Goal: Book appointment/travel/reservation

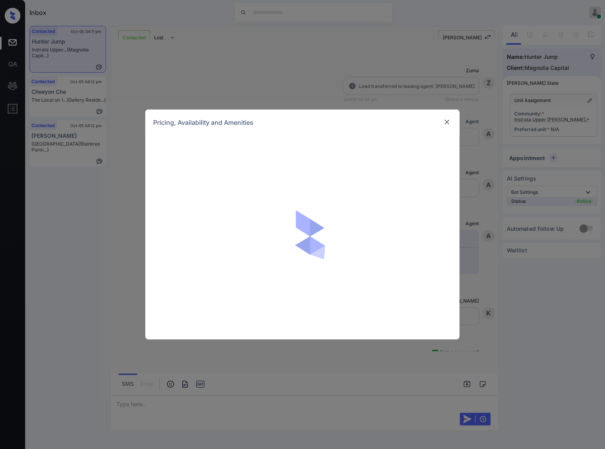
scroll to position [335, 0]
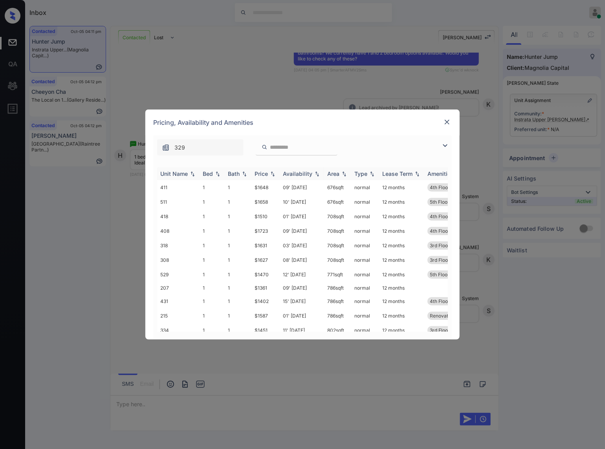
click at [270, 173] on img at bounding box center [273, 173] width 8 height 5
click at [270, 173] on img at bounding box center [273, 174] width 8 height 6
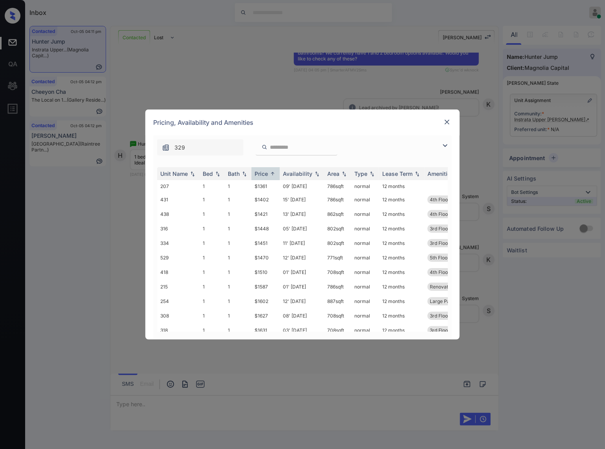
click at [446, 119] on img at bounding box center [447, 122] width 8 height 8
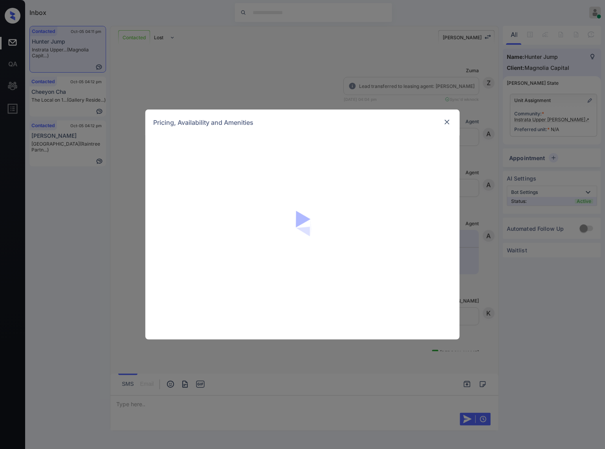
scroll to position [335, 0]
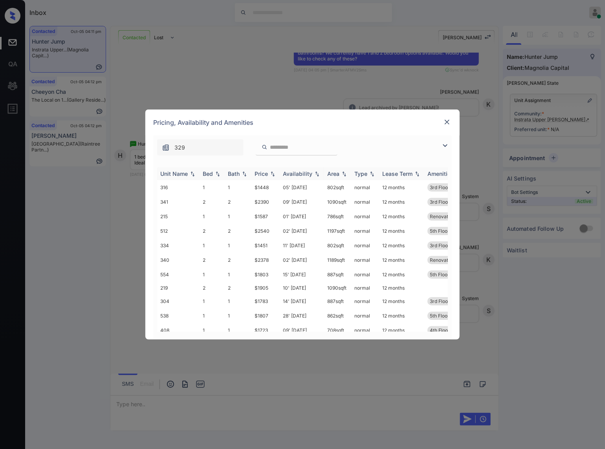
click at [273, 175] on img at bounding box center [273, 173] width 8 height 5
click at [273, 175] on img at bounding box center [273, 174] width 8 height 6
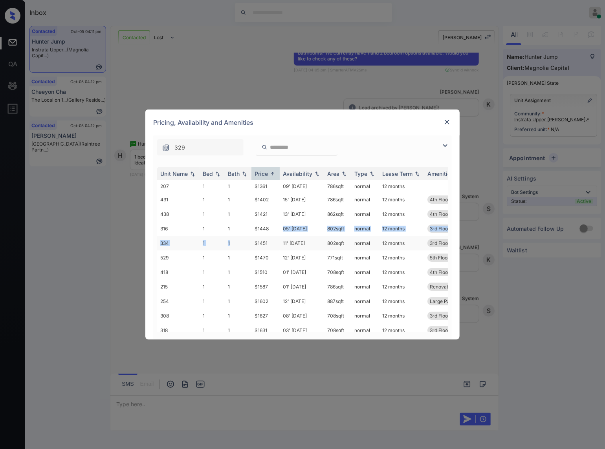
drag, startPoint x: 273, startPoint y: 228, endPoint x: 247, endPoint y: 236, distance: 27.7
click at [247, 236] on tbody "207 1 1 $1361 09' Sep 25 786 sqft normal 12 months 431 1 1 $1402 15' Dec 25 786…" at bounding box center [362, 381] width 410 height 402
drag, startPoint x: 263, startPoint y: 229, endPoint x: 268, endPoint y: 229, distance: 5.5
click at [268, 229] on td "$1448" at bounding box center [265, 228] width 28 height 15
copy td "$1448"
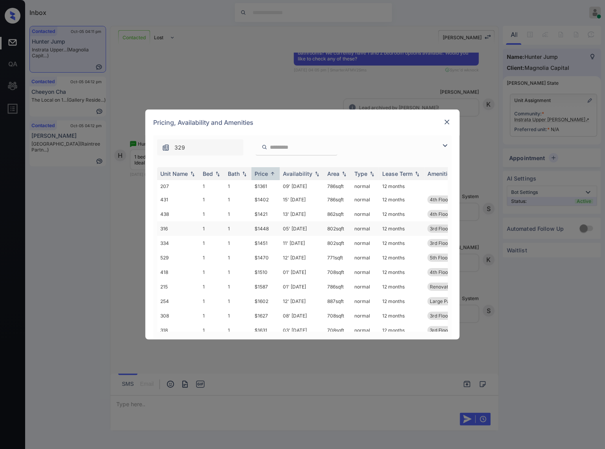
click at [316, 226] on td "05' Nov 25" at bounding box center [302, 228] width 44 height 15
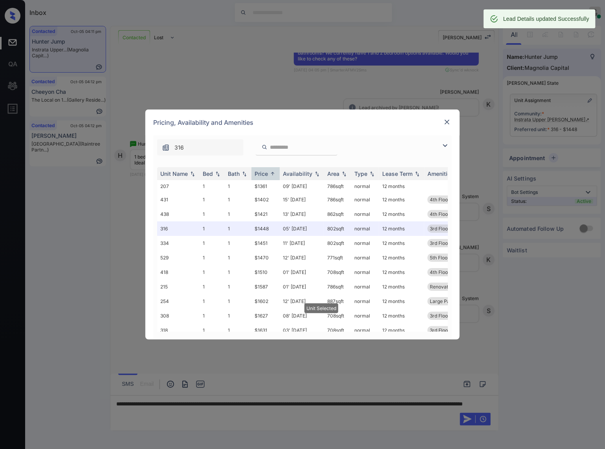
click at [450, 120] on img at bounding box center [447, 122] width 8 height 8
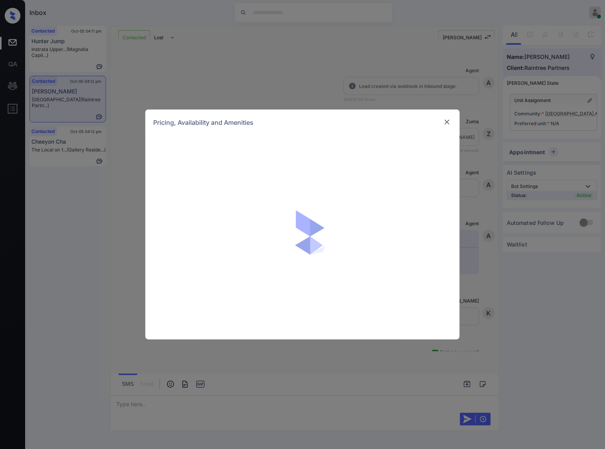
scroll to position [188, 0]
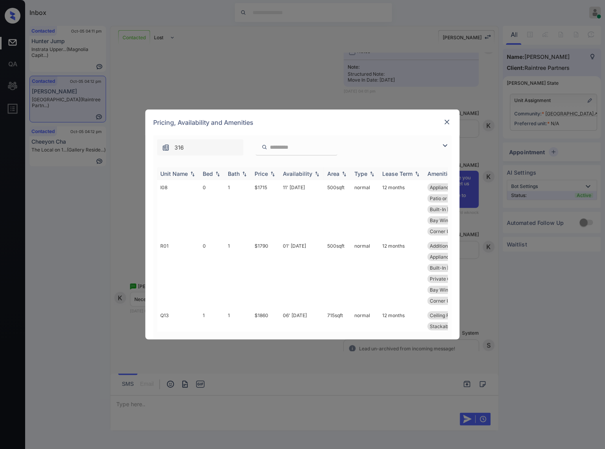
click at [274, 174] on img at bounding box center [273, 173] width 8 height 5
click at [274, 174] on img at bounding box center [273, 174] width 8 height 6
click at [444, 120] on img at bounding box center [447, 122] width 8 height 8
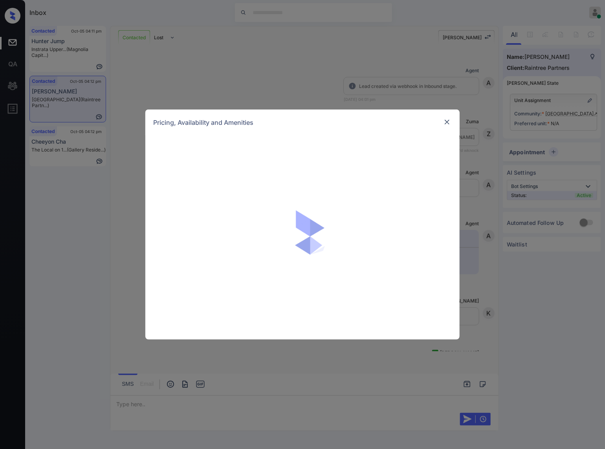
scroll to position [188, 0]
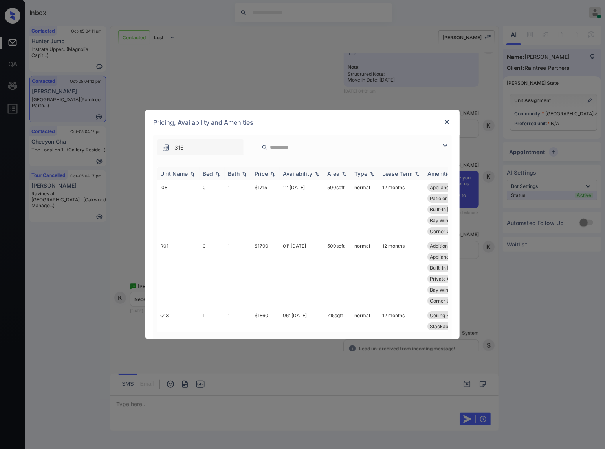
click at [271, 173] on img at bounding box center [273, 173] width 8 height 5
click at [271, 173] on img at bounding box center [273, 174] width 8 height 6
drag, startPoint x: 275, startPoint y: 245, endPoint x: 251, endPoint y: 245, distance: 24.3
click at [251, 245] on tr "D15 1 1 $1785 07' Nov 25 715 sqft normal 12 months Ceiling Fan Kitchen Pantry N…" at bounding box center [362, 268] width 410 height 58
copy tr "$1785"
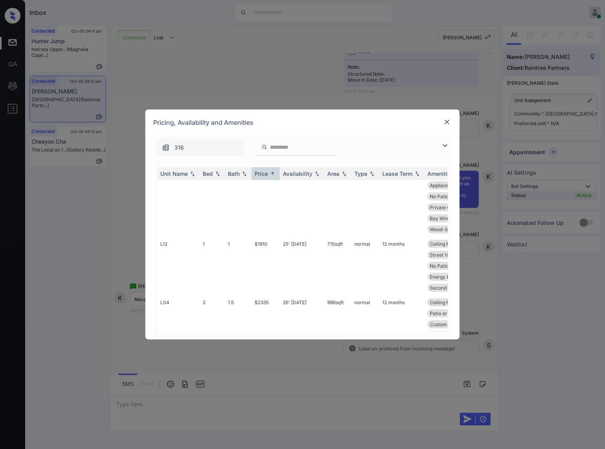
scroll to position [301, 0]
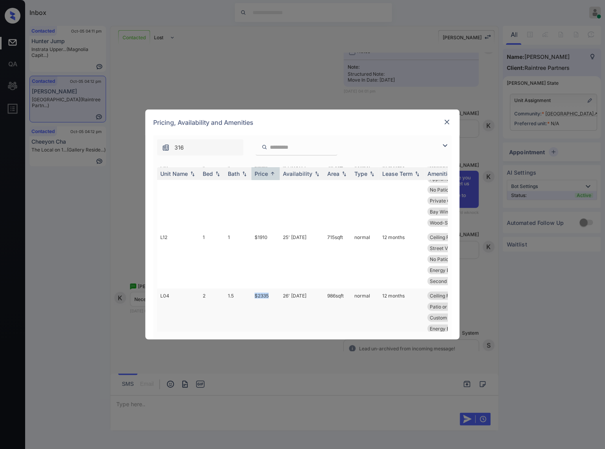
drag, startPoint x: 268, startPoint y: 271, endPoint x: 254, endPoint y: 271, distance: 13.7
click at [254, 289] on td "$2335" at bounding box center [265, 318] width 28 height 58
copy td "$2335"
click at [444, 121] on img at bounding box center [447, 122] width 8 height 8
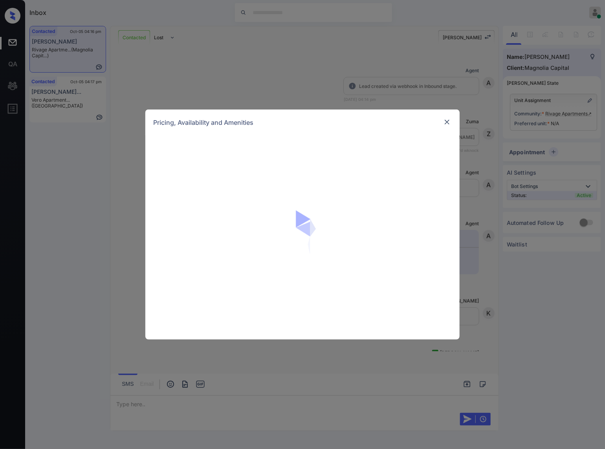
scroll to position [400, 0]
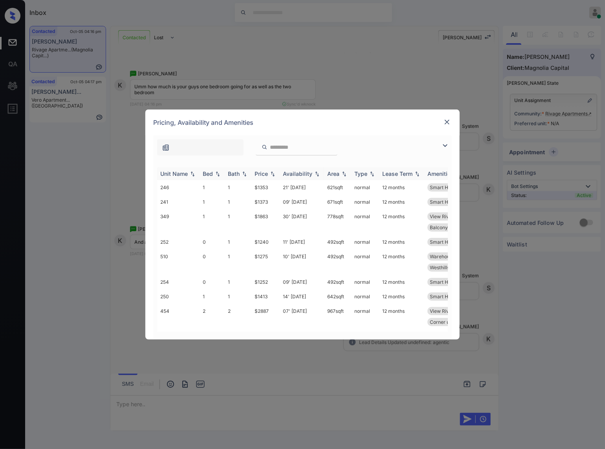
click at [275, 174] on img at bounding box center [273, 173] width 8 height 5
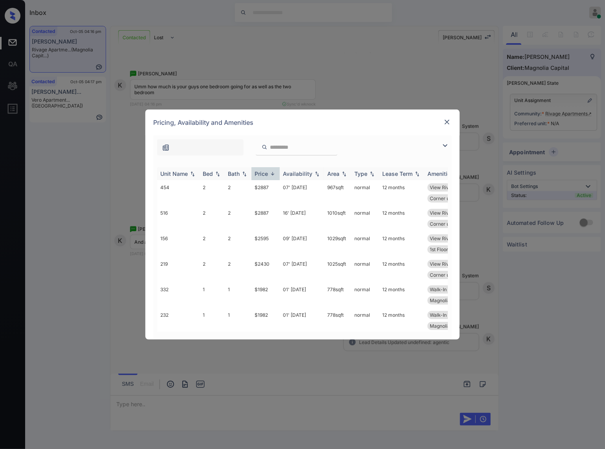
click at [275, 174] on img at bounding box center [273, 174] width 8 height 6
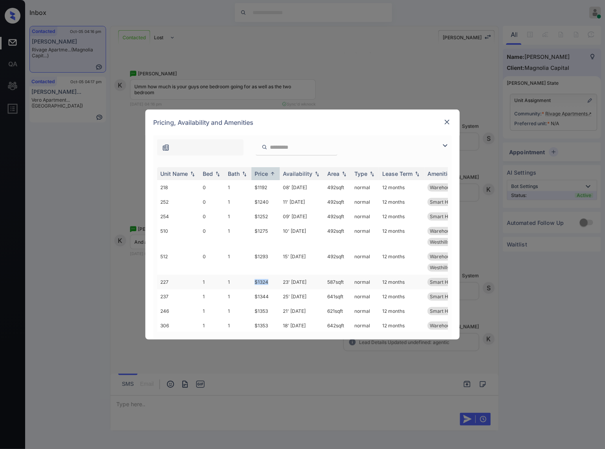
drag, startPoint x: 275, startPoint y: 282, endPoint x: 359, endPoint y: 281, distance: 84.0
click at [248, 282] on tr "227 1 1 $1324 23' Oct 25 587 sqft normal 12 months Smart Home Enab..." at bounding box center [362, 282] width 410 height 15
copy tr "$1324"
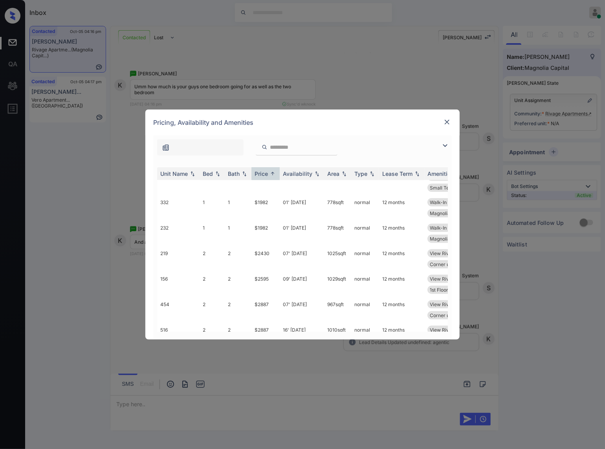
scroll to position [344, 0]
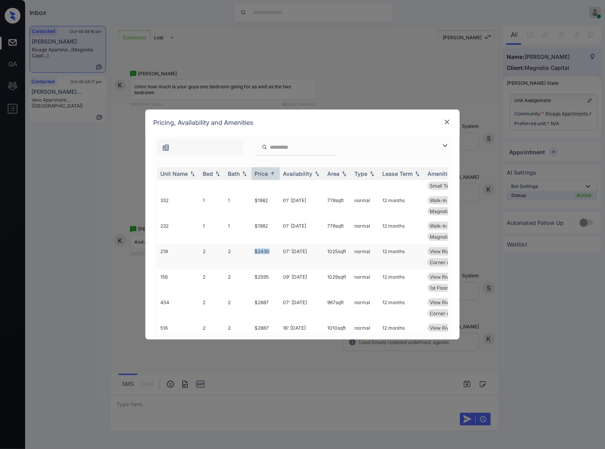
drag, startPoint x: 271, startPoint y: 261, endPoint x: 251, endPoint y: 261, distance: 20.4
click at [251, 261] on tr "219 2 2 $2430 07' Nov 25 1025 sqft normal 12 months View River Smart Home Enab.…" at bounding box center [362, 257] width 410 height 26
copy tr "$2430"
click at [321, 360] on div "**********" at bounding box center [302, 224] width 605 height 449
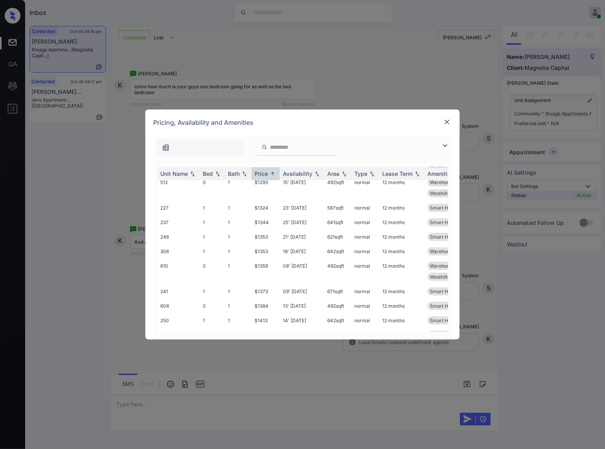
scroll to position [0, 0]
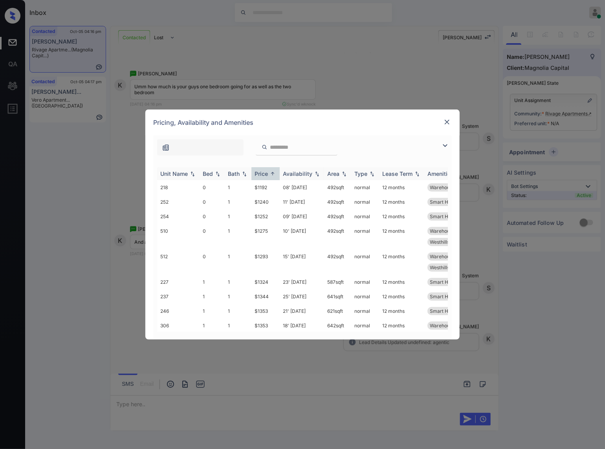
click at [273, 171] on img at bounding box center [273, 174] width 8 height 6
click at [273, 171] on img at bounding box center [273, 173] width 8 height 5
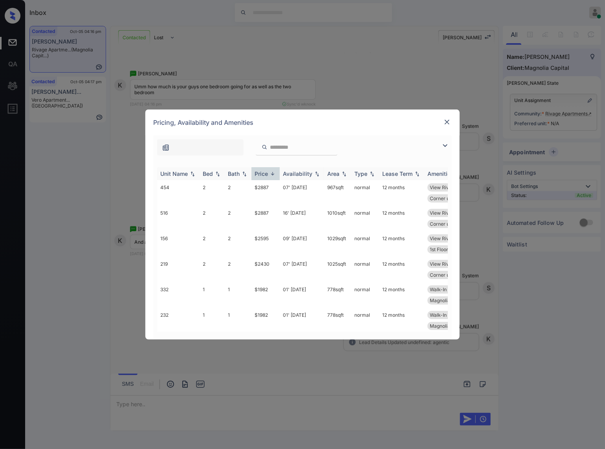
click at [273, 171] on img at bounding box center [273, 174] width 8 height 6
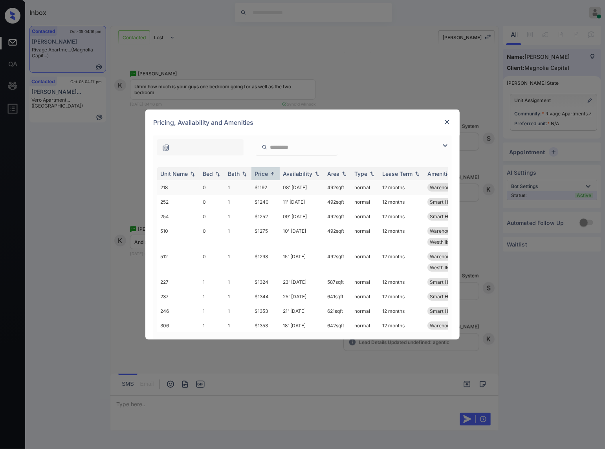
click at [263, 186] on td "$1192" at bounding box center [265, 187] width 28 height 15
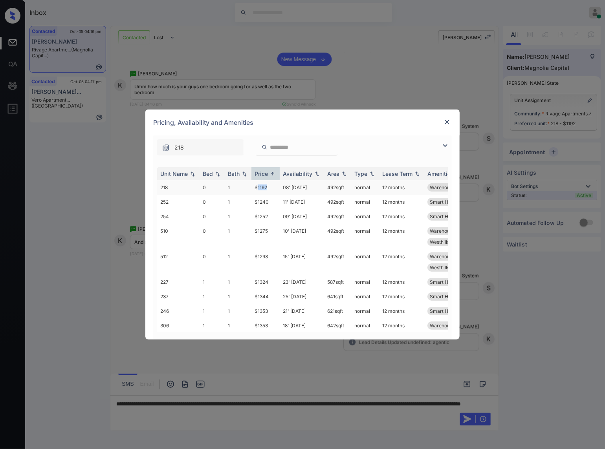
click at [271, 186] on td "$1192" at bounding box center [265, 187] width 28 height 15
drag, startPoint x: 271, startPoint y: 186, endPoint x: 256, endPoint y: 187, distance: 15.7
click at [256, 187] on td "$1192" at bounding box center [265, 187] width 28 height 15
copy td "$1192"
click at [494, 179] on div "**********" at bounding box center [302, 224] width 605 height 449
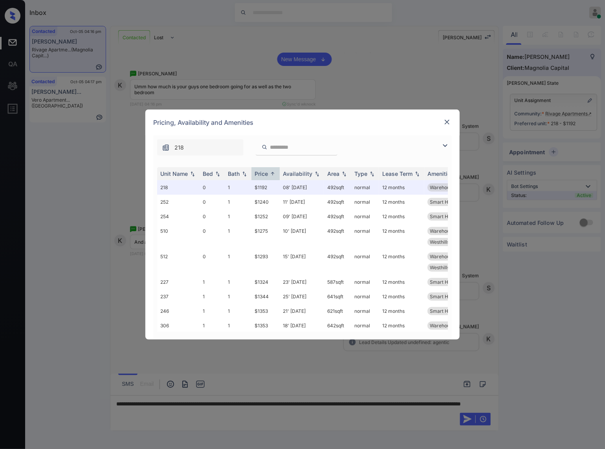
click at [300, 56] on div "**********" at bounding box center [302, 224] width 605 height 449
click at [448, 119] on img at bounding box center [447, 122] width 8 height 8
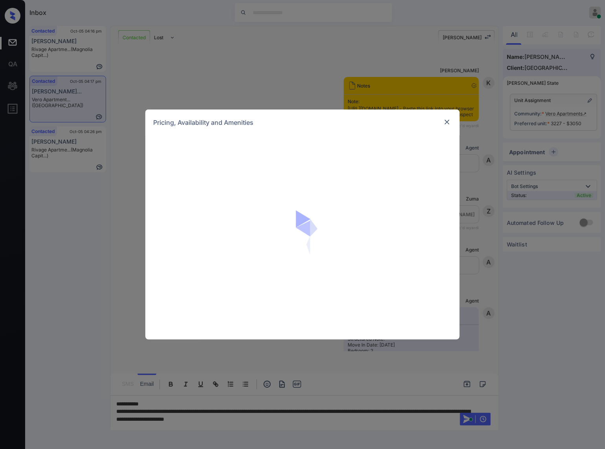
scroll to position [624, 0]
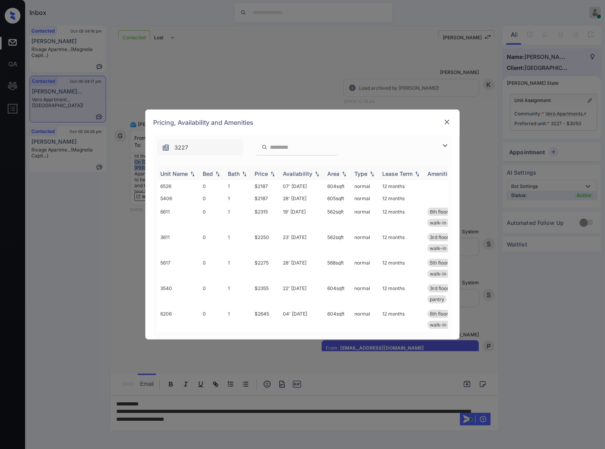
click at [276, 172] on img at bounding box center [273, 173] width 8 height 5
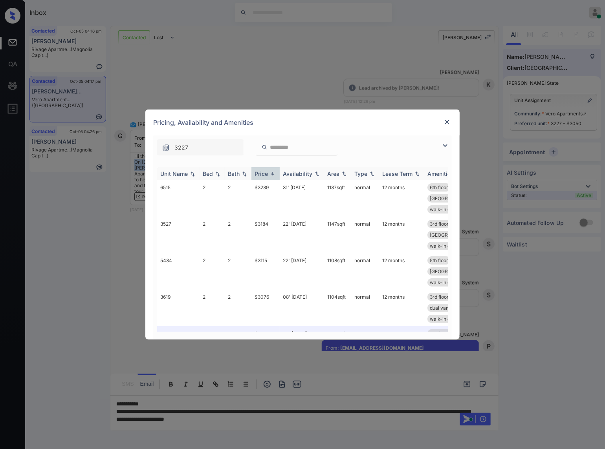
click at [276, 172] on img at bounding box center [273, 174] width 8 height 6
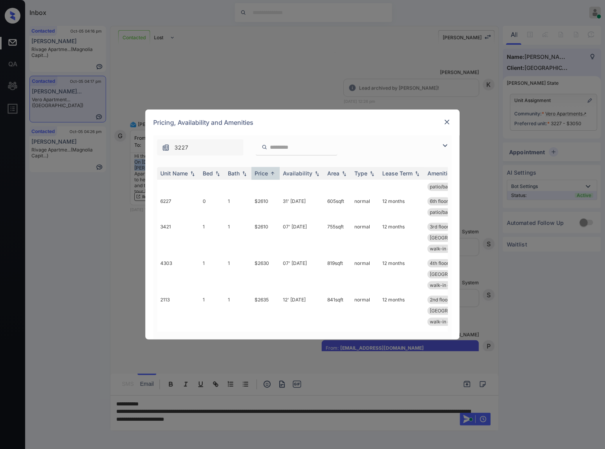
scroll to position [736, 0]
drag, startPoint x: 266, startPoint y: 272, endPoint x: 250, endPoint y: 272, distance: 15.7
click at [250, 353] on tr "3227 2 2 $3050 03' Nov 25 1079 sqft normal 12 months 3rd floor bottom floor coa…" at bounding box center [362, 371] width 410 height 37
copy tr "$3050"
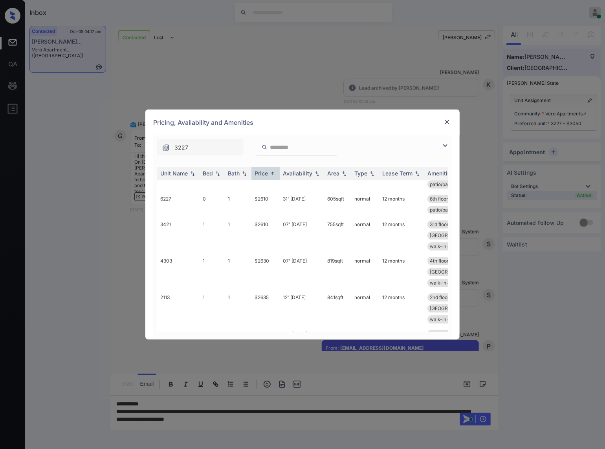
click at [276, 353] on td "$3050" at bounding box center [265, 371] width 28 height 37
click at [277, 353] on td "$3050" at bounding box center [265, 371] width 28 height 37
drag, startPoint x: 277, startPoint y: 277, endPoint x: 472, endPoint y: 110, distance: 257.0
click at [278, 353] on td "$3050" at bounding box center [265, 371] width 28 height 37
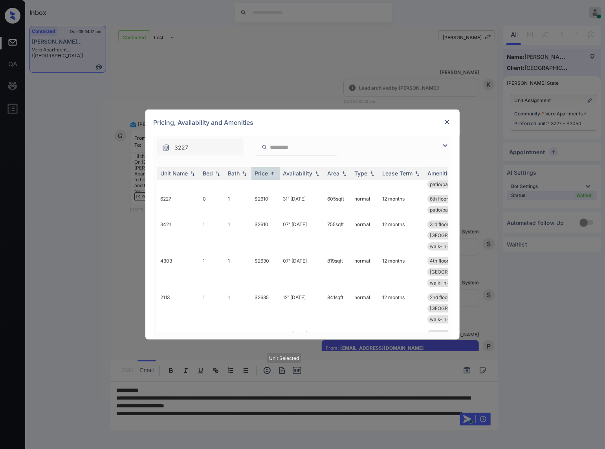
click at [448, 121] on img at bounding box center [447, 122] width 8 height 8
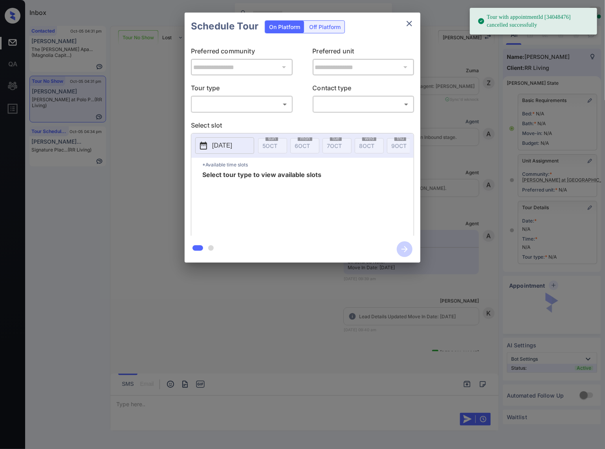
scroll to position [1829, 0]
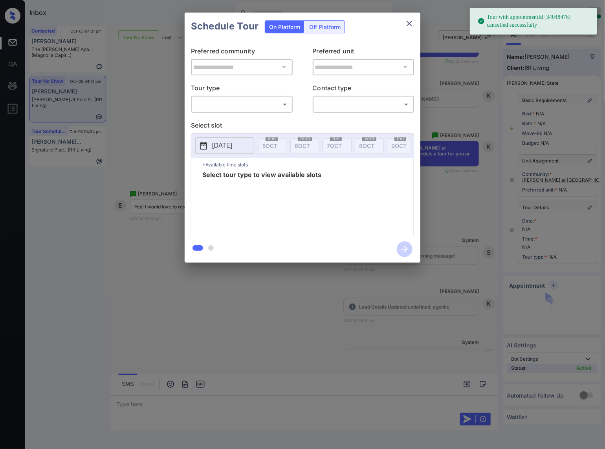
click at [247, 99] on body "Tour with appointmentId [34048476] cancelled successfully Inbox Caroline Dacana…" at bounding box center [302, 224] width 605 height 449
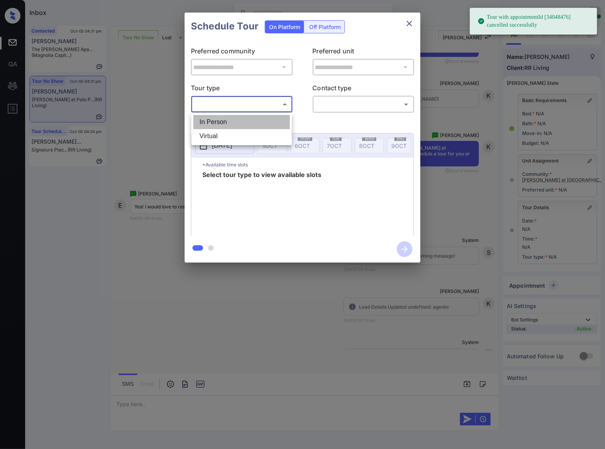
drag, startPoint x: 248, startPoint y: 123, endPoint x: 345, endPoint y: 109, distance: 97.9
click at [249, 124] on li "In Person" at bounding box center [241, 122] width 97 height 14
type input "********"
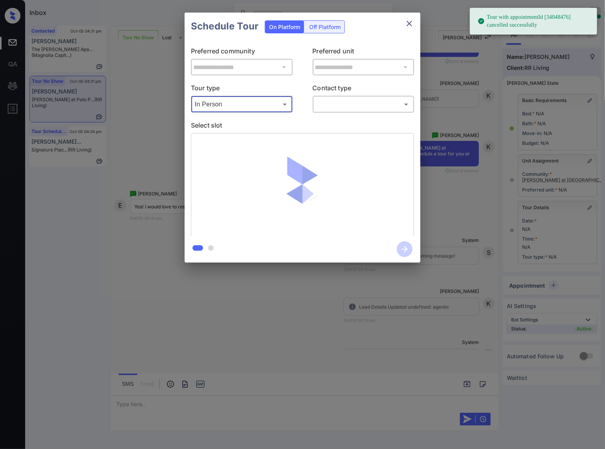
click at [356, 105] on body "Tour with appointmentId [34048476] cancelled successfully Inbox Caroline Dacana…" at bounding box center [302, 224] width 605 height 449
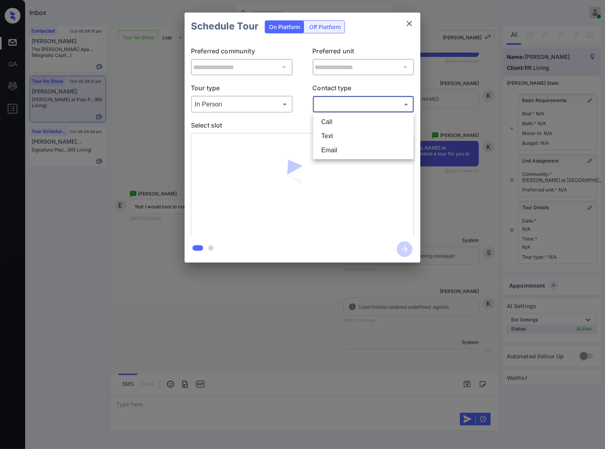
click at [340, 139] on ul "Call Text Email" at bounding box center [363, 136] width 101 height 46
click at [340, 139] on li "Text" at bounding box center [363, 136] width 97 height 14
type input "****"
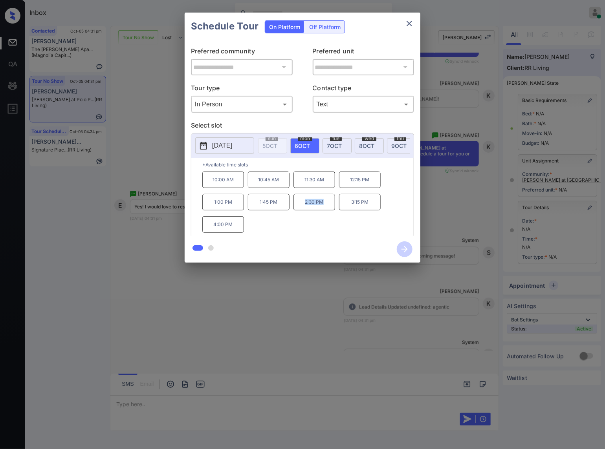
drag, startPoint x: 318, startPoint y: 209, endPoint x: 289, endPoint y: 210, distance: 29.8
click at [289, 210] on div "10:00 AM 10:45 AM 11:30 AM 12:15 PM 1:00 PM 1:45 PM 2:30 PM 3:15 PM 4:00 PM" at bounding box center [307, 203] width 211 height 63
copy div "2:30 PM"
drag, startPoint x: 238, startPoint y: 230, endPoint x: 201, endPoint y: 230, distance: 36.1
click at [201, 230] on div "*Available time slots 10:00 AM 10:45 AM 11:30 AM 12:15 PM 1:00 PM 1:45 PM 2:30 …" at bounding box center [302, 198] width 222 height 80
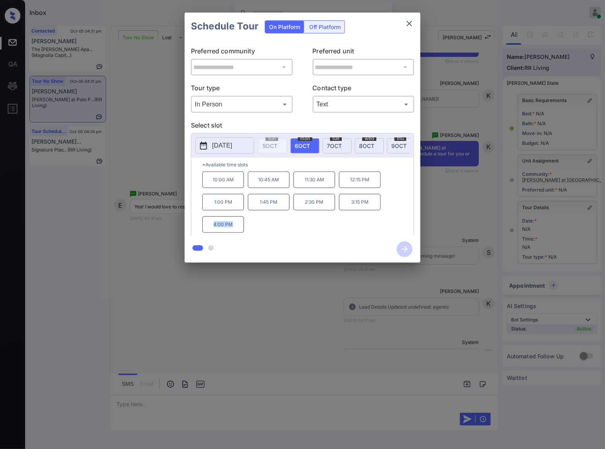
copy p "4:00 PM"
click at [236, 342] on div at bounding box center [302, 224] width 605 height 449
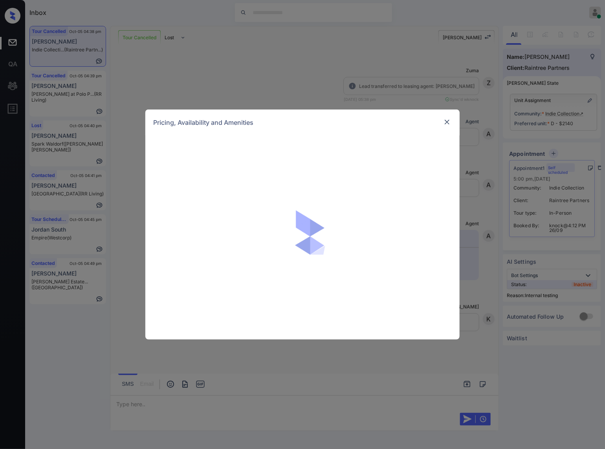
scroll to position [5002, 0]
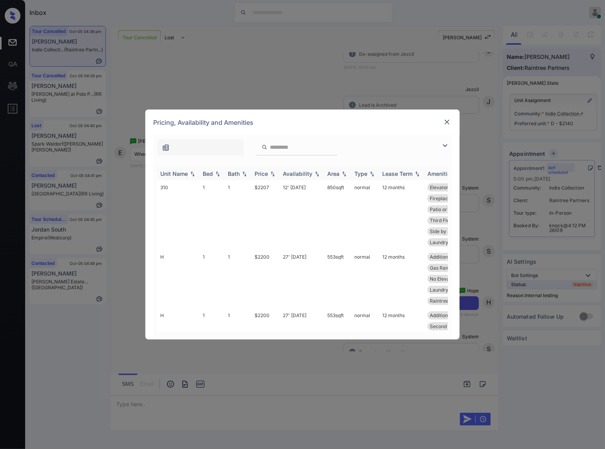
click at [271, 172] on img at bounding box center [273, 173] width 8 height 5
click at [271, 172] on img at bounding box center [273, 174] width 8 height 6
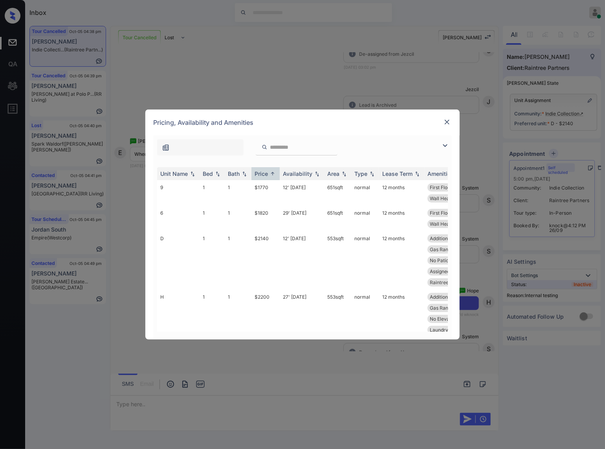
click at [451, 119] on div at bounding box center [446, 121] width 9 height 9
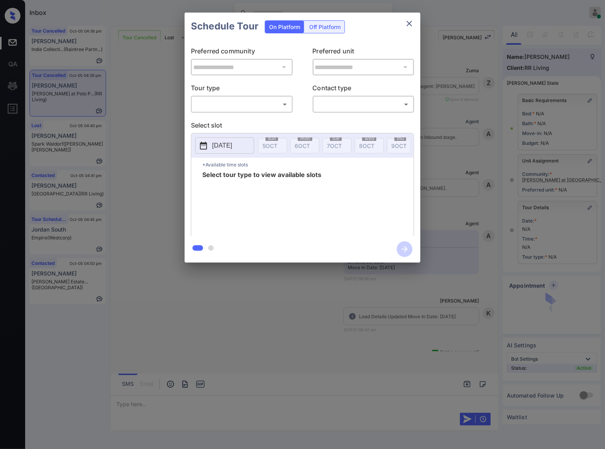
scroll to position [2678, 0]
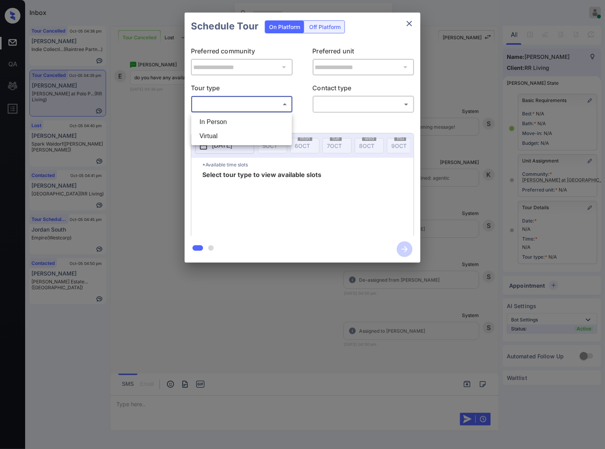
click at [283, 108] on body "Inbox Caroline Dacanay Online Set yourself offline Set yourself on break Profil…" at bounding box center [302, 224] width 605 height 449
click at [281, 124] on li "In Person" at bounding box center [241, 122] width 97 height 14
type input "********"
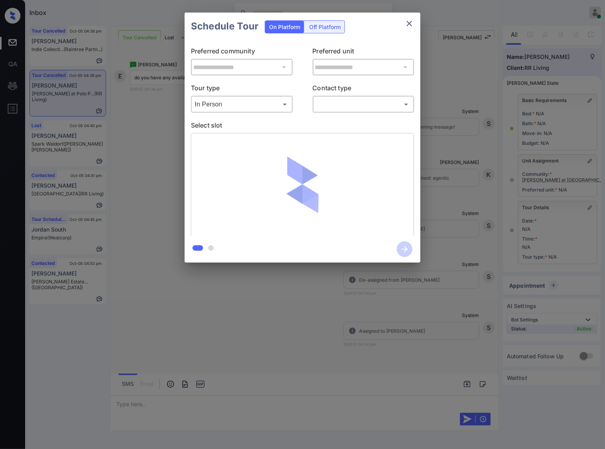
click at [336, 97] on div "​ ​" at bounding box center [363, 104] width 102 height 17
click at [340, 108] on body "Inbox Caroline Dacanay Online Set yourself offline Set yourself on break Profil…" at bounding box center [302, 224] width 605 height 449
click at [340, 134] on li "Text" at bounding box center [363, 136] width 97 height 14
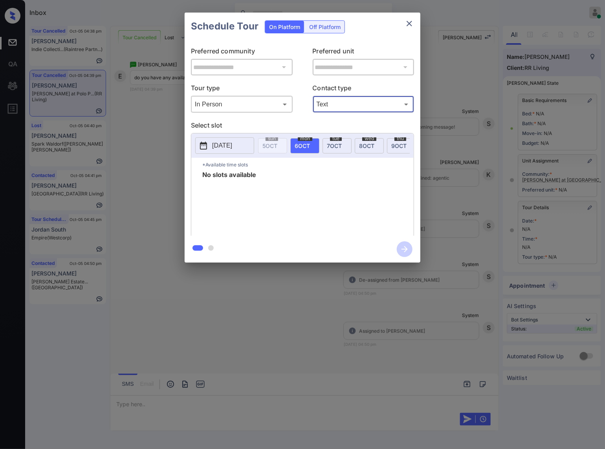
type input "****"
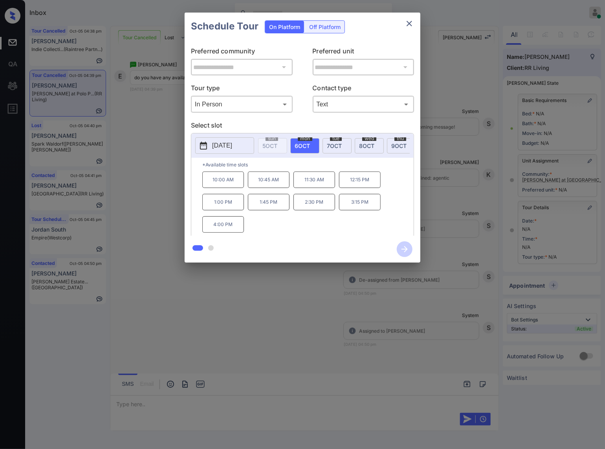
click at [127, 326] on div at bounding box center [302, 224] width 605 height 449
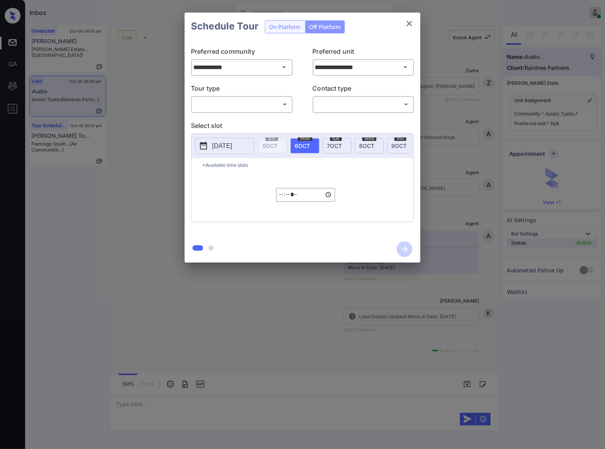
scroll to position [3762, 0]
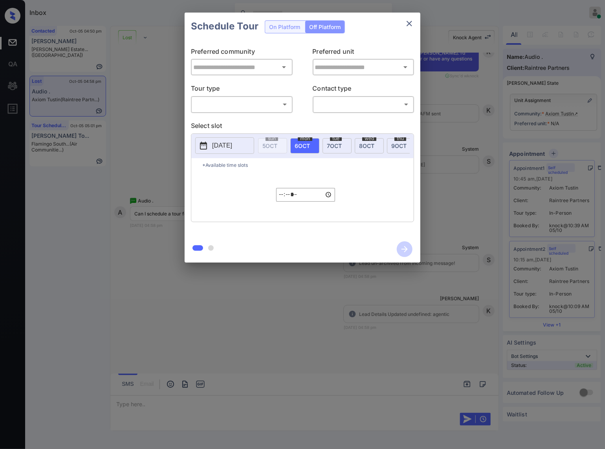
type input "**********"
click at [271, 106] on body "Inbox [PERSON_NAME] Online Set yourself offline Set yourself on break Profile S…" at bounding box center [302, 224] width 605 height 449
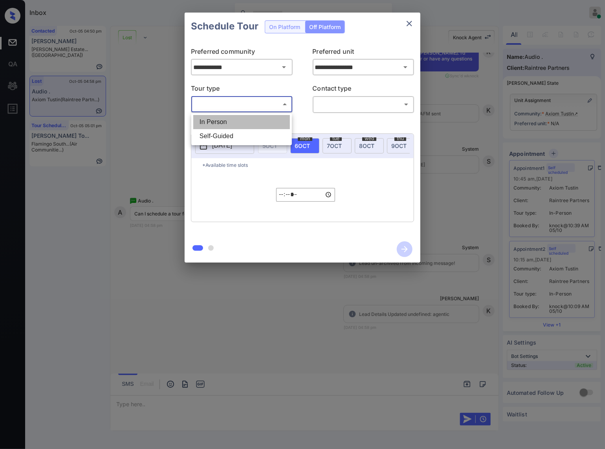
click at [271, 121] on li "In Person" at bounding box center [241, 122] width 97 height 14
type input "********"
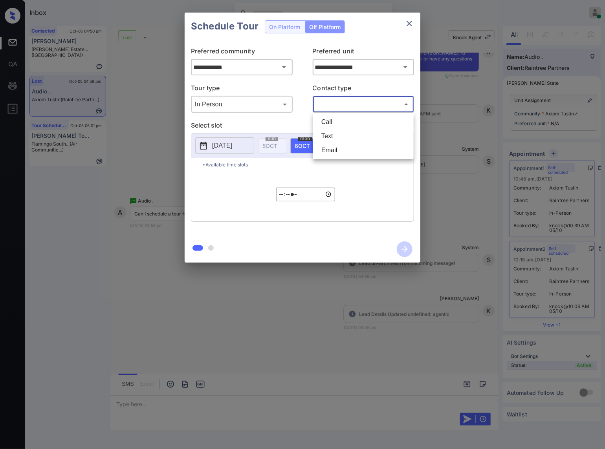
click at [327, 101] on body "Inbox [PERSON_NAME] Online Set yourself offline Set yourself on break Profile S…" at bounding box center [302, 224] width 605 height 449
drag, startPoint x: 325, startPoint y: 127, endPoint x: 326, endPoint y: 131, distance: 4.3
click at [326, 131] on ul "Call Text Email" at bounding box center [363, 136] width 101 height 46
click at [326, 131] on li "Text" at bounding box center [363, 136] width 97 height 14
type input "****"
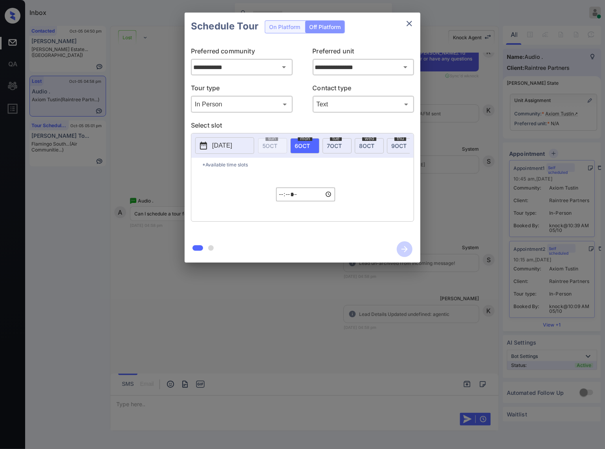
click at [487, 248] on div "**********" at bounding box center [302, 137] width 605 height 275
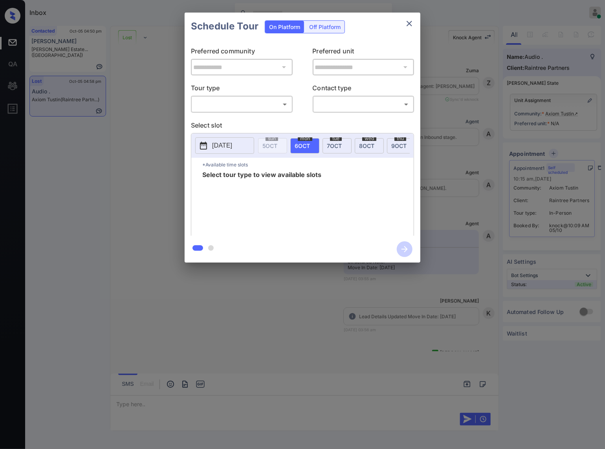
scroll to position [3721, 0]
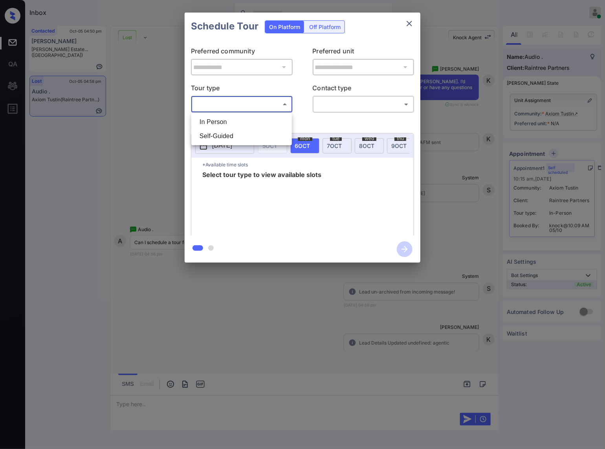
click at [282, 106] on body "Inbox Caroline Dacanay Online Set yourself offline Set yourself on break Profil…" at bounding box center [302, 224] width 605 height 449
click at [280, 118] on li "In Person" at bounding box center [241, 122] width 97 height 14
type input "********"
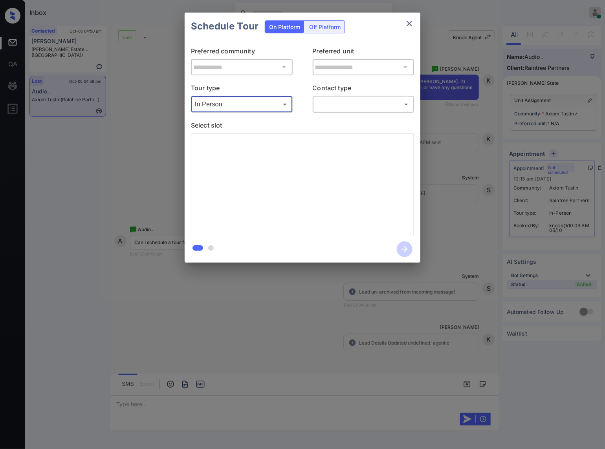
click at [345, 103] on body "Inbox Caroline Dacanay Online Set yourself offline Set yourself on break Profil…" at bounding box center [302, 224] width 605 height 449
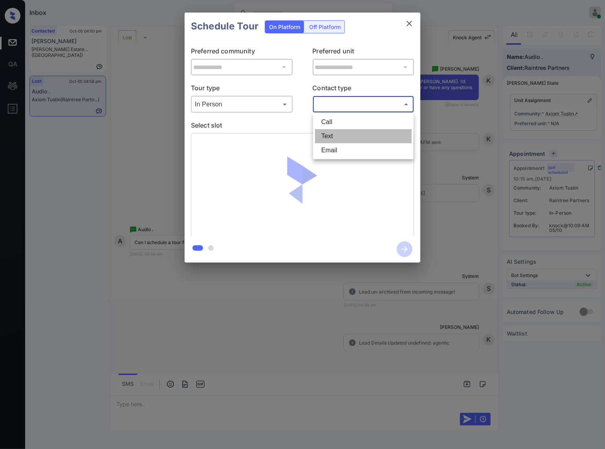
click at [342, 134] on li "Text" at bounding box center [363, 136] width 97 height 14
type input "****"
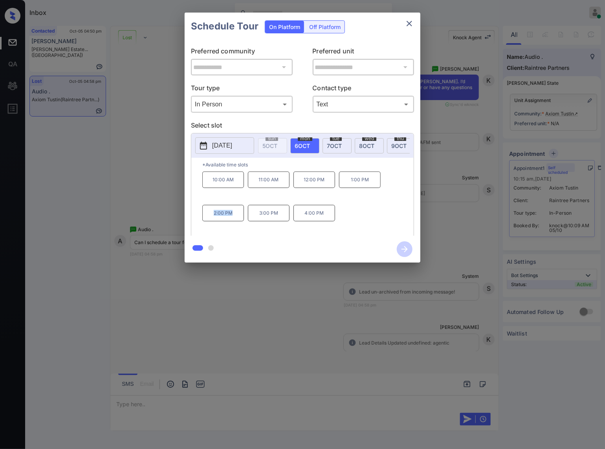
drag, startPoint x: 235, startPoint y: 220, endPoint x: 209, endPoint y: 220, distance: 25.9
click at [209, 220] on p "2:00 PM" at bounding box center [223, 213] width 42 height 16
copy p "2:00 PM"
click at [185, 328] on div at bounding box center [302, 224] width 605 height 449
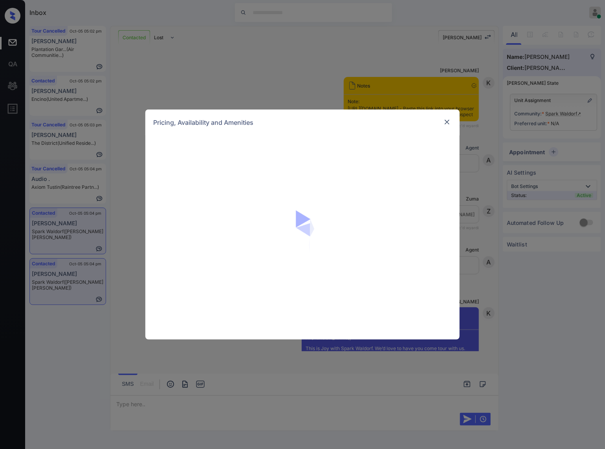
scroll to position [604, 0]
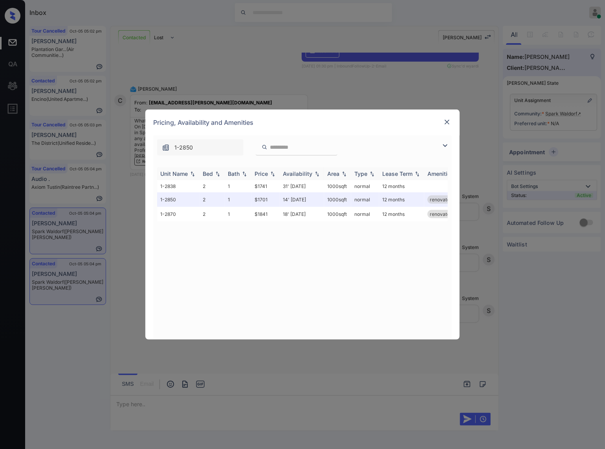
click at [272, 172] on img at bounding box center [273, 173] width 8 height 5
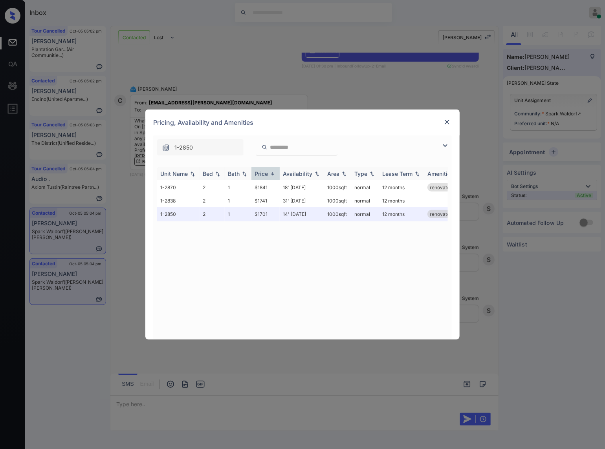
click at [273, 173] on img at bounding box center [273, 174] width 8 height 6
drag, startPoint x: 269, startPoint y: 188, endPoint x: 254, endPoint y: 188, distance: 14.5
click at [254, 188] on td "$1701" at bounding box center [265, 187] width 28 height 15
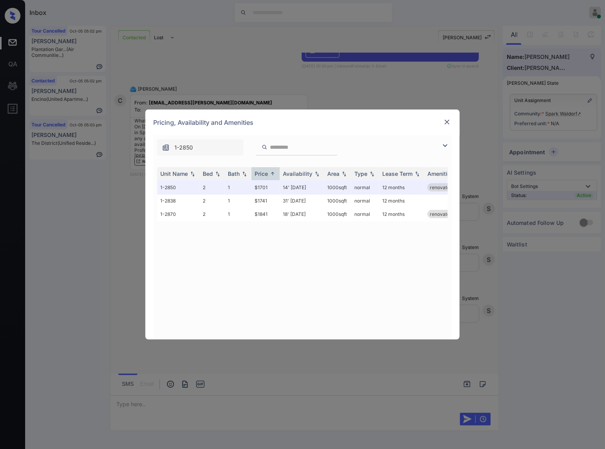
click at [531, 88] on div "**********" at bounding box center [302, 224] width 605 height 449
click at [448, 124] on img at bounding box center [447, 122] width 8 height 8
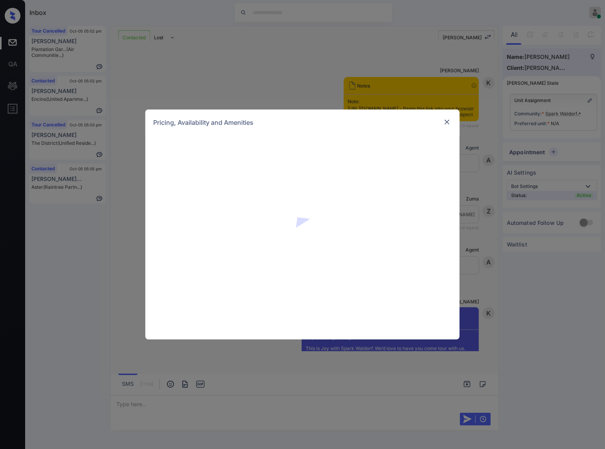
scroll to position [604, 0]
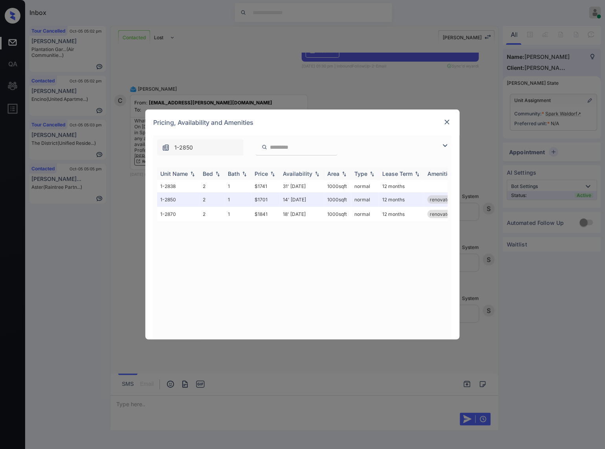
click at [276, 172] on img at bounding box center [273, 173] width 8 height 5
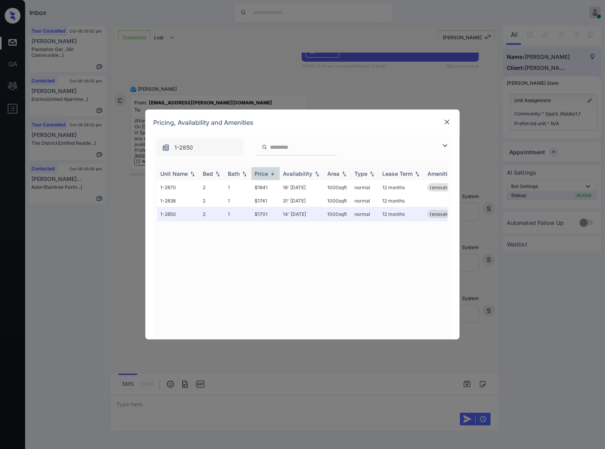
click at [274, 172] on img at bounding box center [273, 174] width 8 height 6
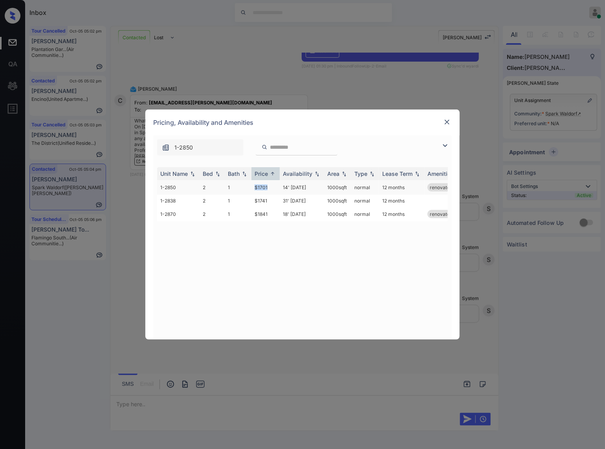
drag, startPoint x: 267, startPoint y: 187, endPoint x: 254, endPoint y: 187, distance: 12.6
click at [254, 187] on td "$1701" at bounding box center [265, 187] width 28 height 15
drag, startPoint x: 265, startPoint y: 201, endPoint x: 256, endPoint y: 202, distance: 9.9
click at [256, 202] on td "$1741" at bounding box center [265, 201] width 28 height 12
copy td "$1741"
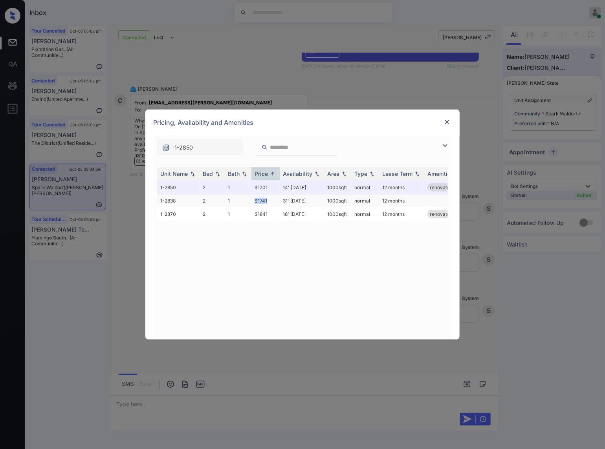
click at [259, 199] on td "$1741" at bounding box center [265, 201] width 28 height 12
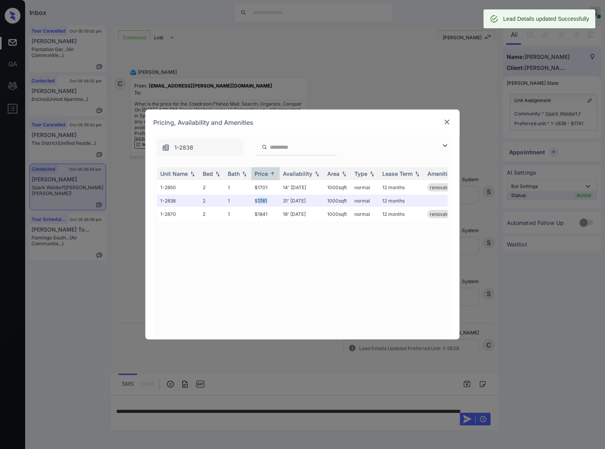
scroll to position [655, 0]
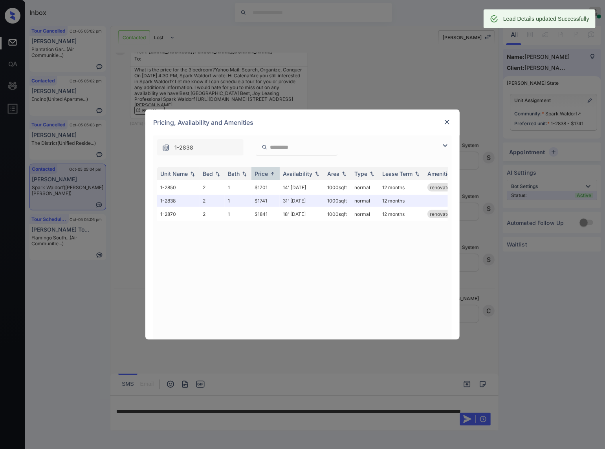
click at [241, 367] on div "**********" at bounding box center [302, 224] width 605 height 449
click at [448, 122] on img at bounding box center [447, 122] width 8 height 8
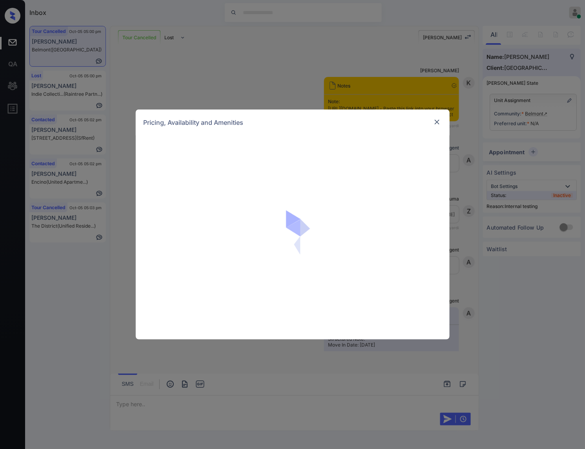
scroll to position [491, 0]
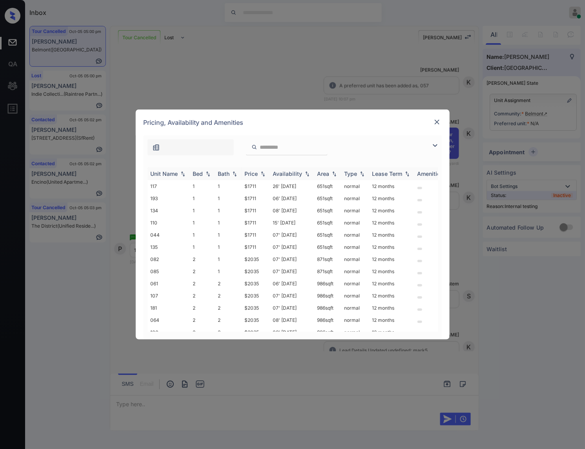
click at [267, 171] on img at bounding box center [263, 173] width 8 height 5
click at [267, 171] on img at bounding box center [263, 174] width 8 height 6
click at [263, 174] on img at bounding box center [263, 174] width 8 height 6
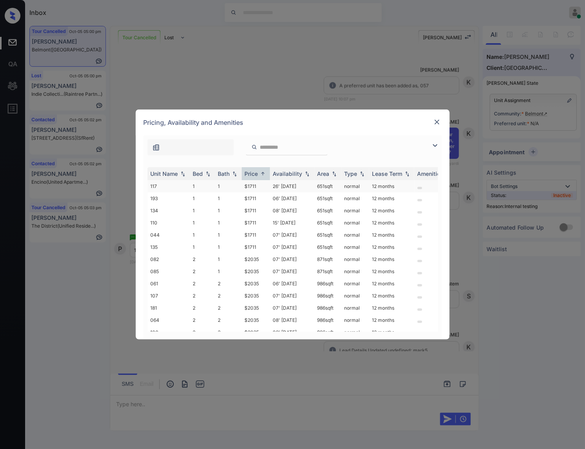
click at [261, 184] on td "$1711" at bounding box center [256, 186] width 28 height 12
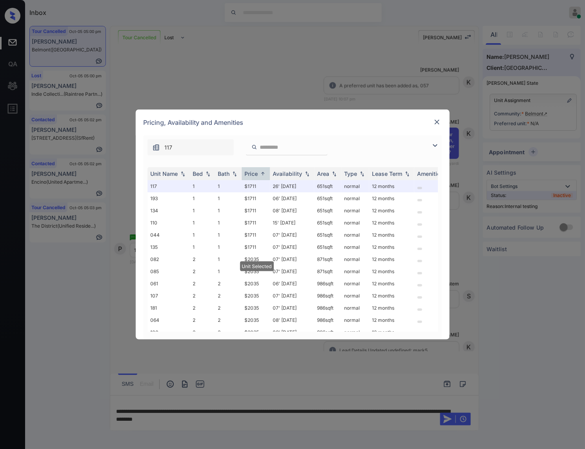
click at [438, 122] on img at bounding box center [437, 122] width 8 height 8
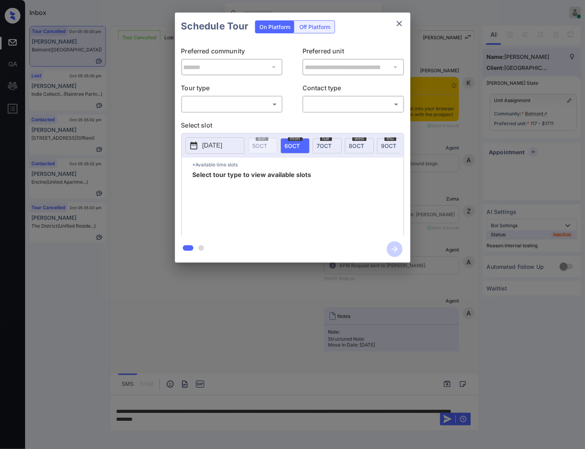
scroll to position [9169, 0]
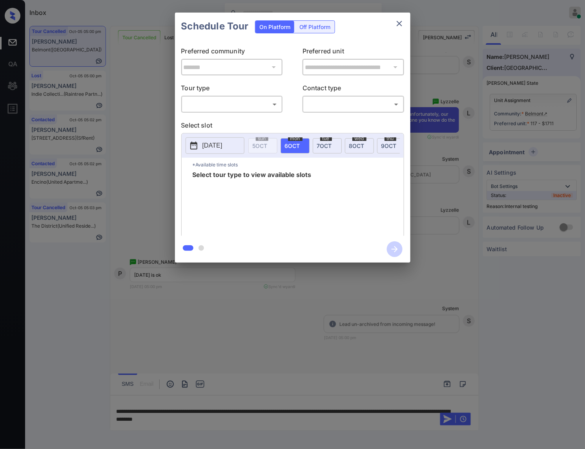
click at [267, 103] on body "Inbox [PERSON_NAME] Online Set yourself offline Set yourself on break Profile S…" at bounding box center [292, 224] width 585 height 449
click at [260, 124] on li "In Person" at bounding box center [232, 122] width 97 height 14
type input "********"
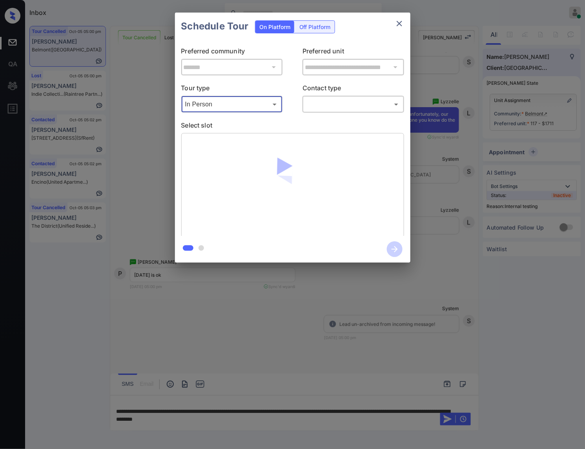
click at [324, 104] on body "Inbox [PERSON_NAME] Online Set yourself offline Set yourself on break Profile S…" at bounding box center [292, 224] width 585 height 449
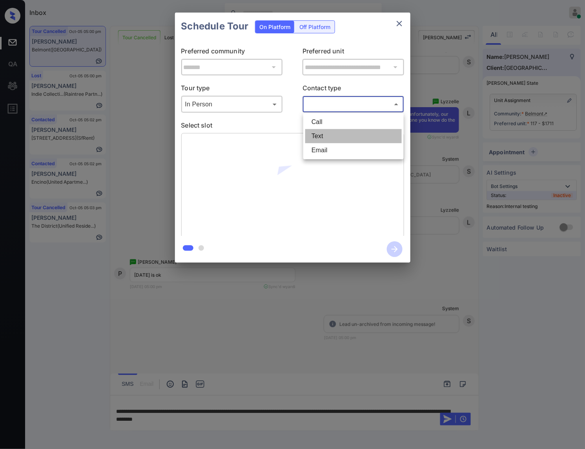
click at [328, 140] on li "Text" at bounding box center [353, 136] width 97 height 14
type input "****"
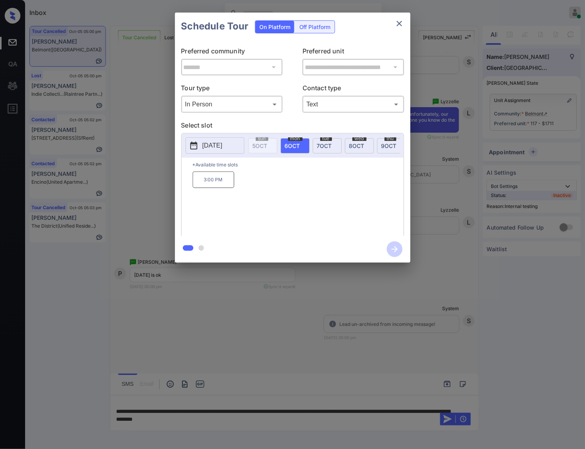
click at [358, 144] on span "[DATE]" at bounding box center [356, 146] width 15 height 7
drag, startPoint x: 316, startPoint y: 188, endPoint x: 291, endPoint y: 188, distance: 24.7
click at [291, 188] on p "2:00 PM" at bounding box center [305, 180] width 42 height 16
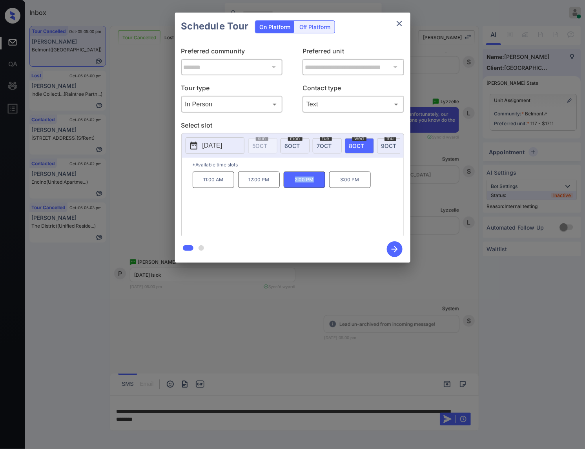
copy p "2:00 PM"
drag, startPoint x: 364, startPoint y: 186, endPoint x: 340, endPoint y: 188, distance: 24.8
click at [340, 188] on p "3:00 PM" at bounding box center [350, 180] width 42 height 16
copy p "3:00 PM"
click at [211, 313] on div at bounding box center [292, 224] width 585 height 449
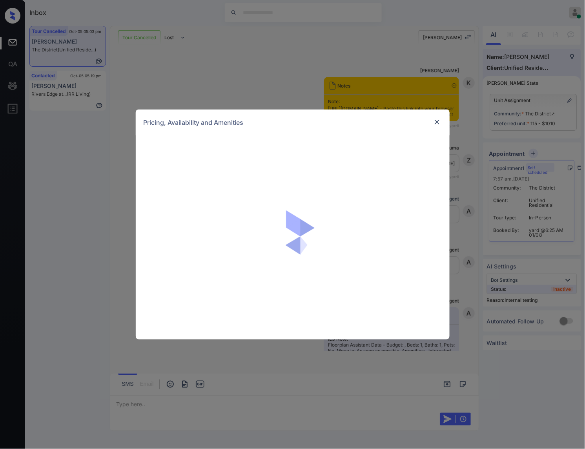
scroll to position [7364, 0]
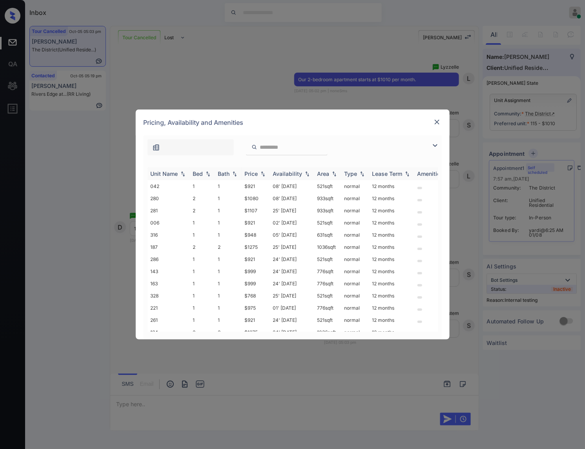
click at [263, 169] on th "Price" at bounding box center [256, 173] width 28 height 13
drag, startPoint x: 261, startPoint y: 184, endPoint x: 243, endPoint y: 185, distance: 17.3
click at [243, 185] on td "$768" at bounding box center [256, 186] width 28 height 12
copy td "$768"
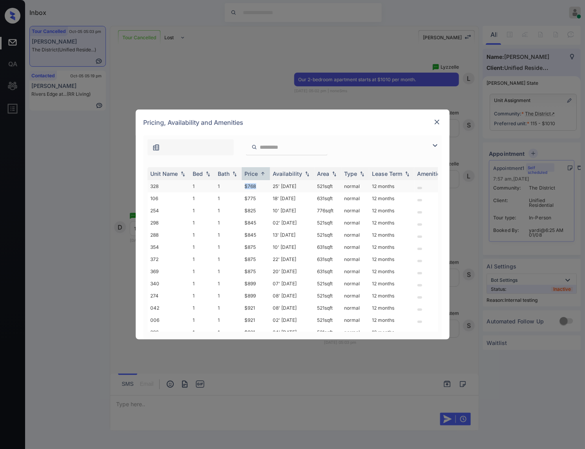
click at [256, 186] on td "$768" at bounding box center [256, 186] width 28 height 12
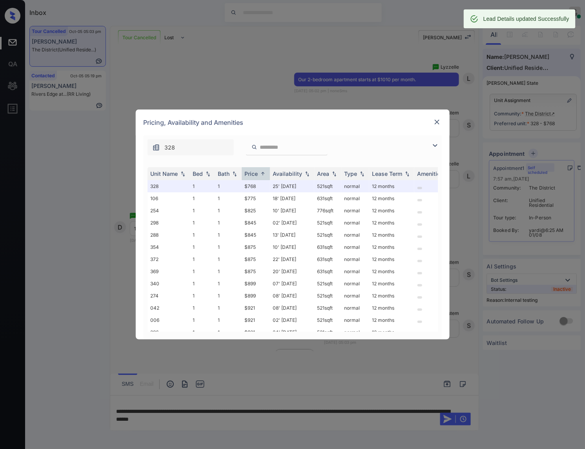
scroll to position [7415, 0]
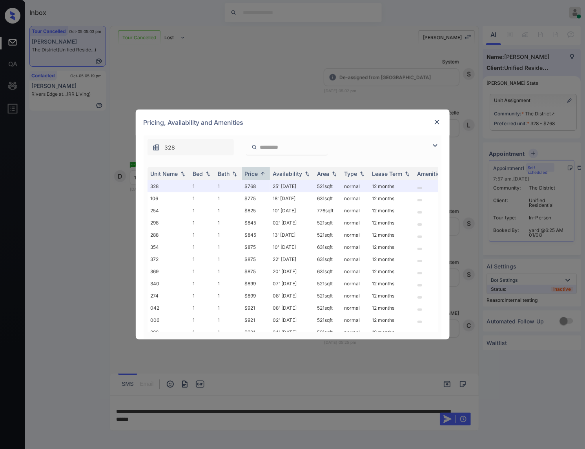
click at [103, 308] on div "**********" at bounding box center [292, 224] width 585 height 449
click at [439, 119] on img at bounding box center [437, 122] width 8 height 8
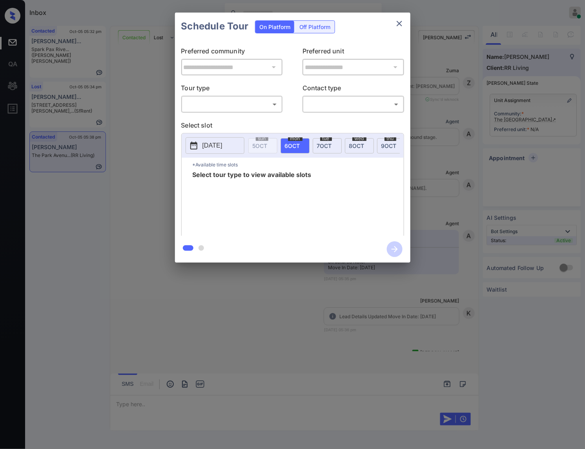
scroll to position [346, 0]
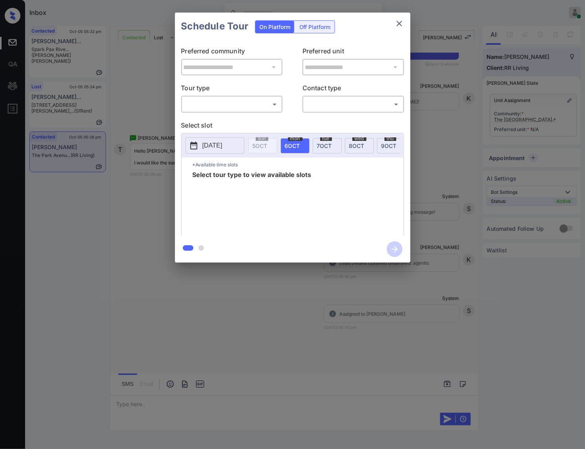
click at [152, 186] on div "**********" at bounding box center [292, 137] width 585 height 275
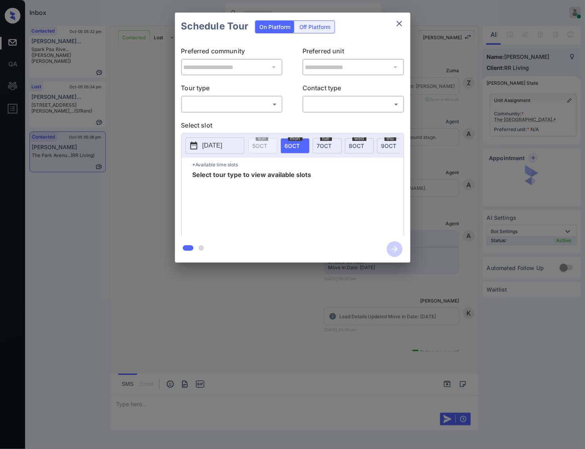
scroll to position [346, 0]
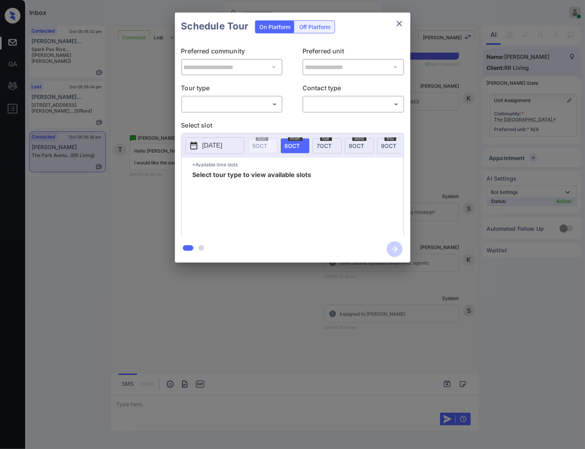
click at [266, 100] on body "Inbox Caroline Dacanay Online Set yourself offline Set yourself on break Profil…" at bounding box center [292, 224] width 585 height 449
click at [249, 124] on li "In Person" at bounding box center [232, 122] width 97 height 14
type input "********"
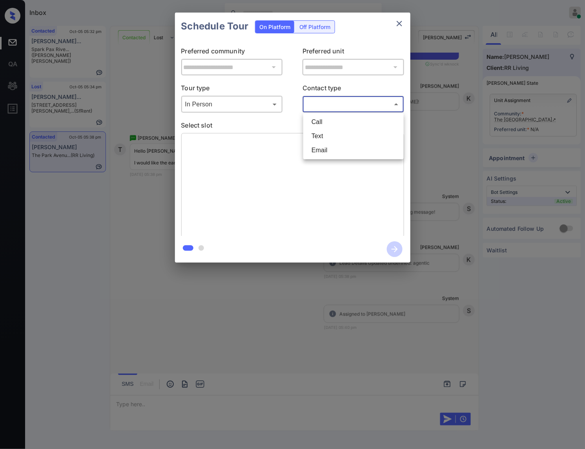
click at [334, 108] on body "Inbox Caroline Dacanay Online Set yourself offline Set yourself on break Profil…" at bounding box center [292, 224] width 585 height 449
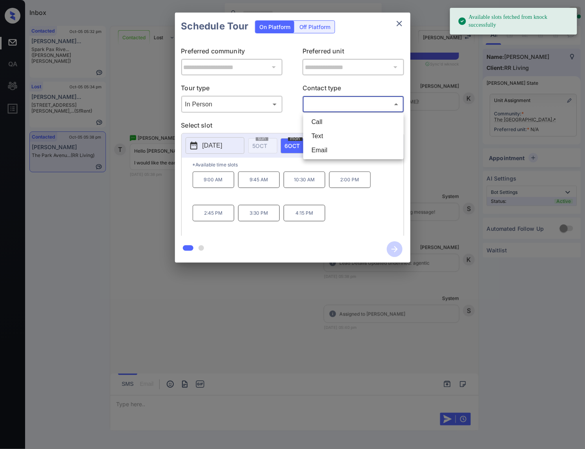
click at [324, 133] on li "Text" at bounding box center [353, 136] width 97 height 14
type input "****"
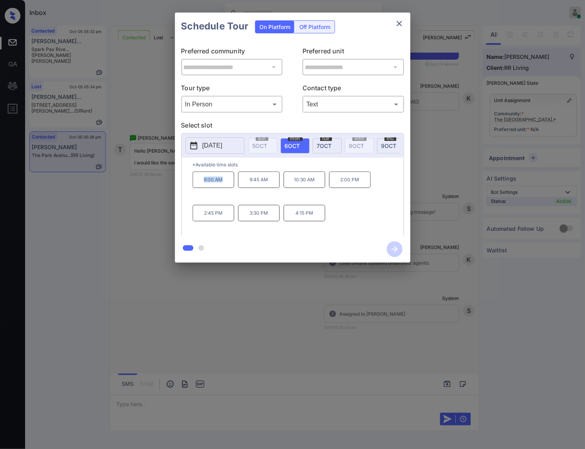
drag, startPoint x: 223, startPoint y: 186, endPoint x: 204, endPoint y: 188, distance: 19.7
click at [204, 188] on p "9:00 AM" at bounding box center [214, 180] width 42 height 16
copy p "9:00 AM"
click at [206, 293] on div at bounding box center [292, 224] width 585 height 449
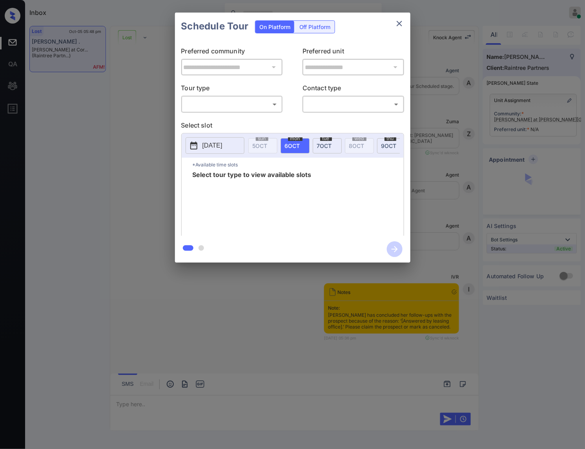
scroll to position [3956, 0]
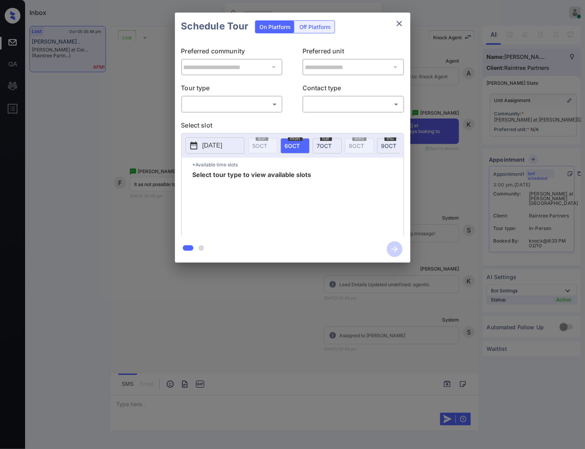
click at [241, 107] on body "Inbox [PERSON_NAME] Online Set yourself offline Set yourself on break Profile S…" at bounding box center [292, 224] width 585 height 449
click at [240, 117] on li "In Person" at bounding box center [232, 122] width 97 height 14
type input "********"
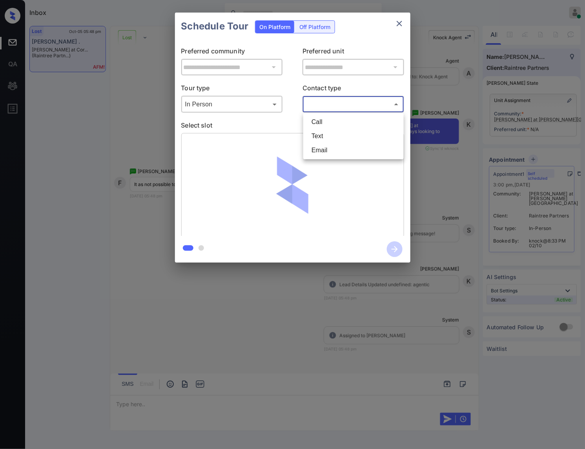
click at [349, 108] on body "Inbox [PERSON_NAME] Online Set yourself offline Set yourself on break Profile S…" at bounding box center [292, 224] width 585 height 449
click at [336, 133] on li "Text" at bounding box center [353, 136] width 97 height 14
type input "****"
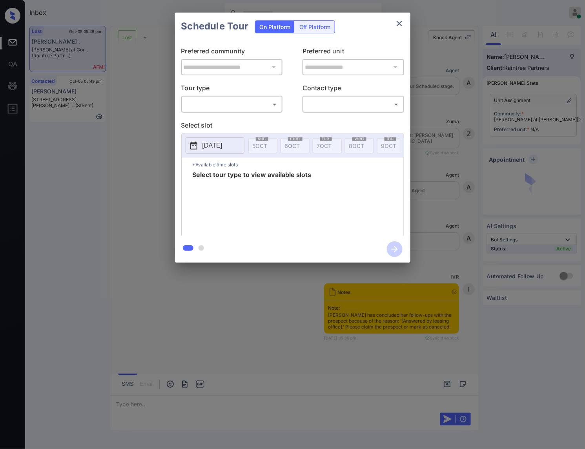
scroll to position [3956, 0]
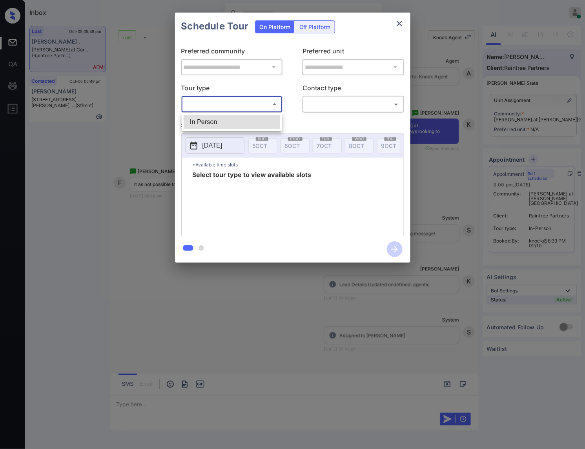
click at [257, 110] on body "Inbox [PERSON_NAME] Online Set yourself offline Set yourself on break Profile S…" at bounding box center [292, 224] width 585 height 449
drag, startPoint x: 254, startPoint y: 124, endPoint x: 325, endPoint y: 110, distance: 72.4
click at [256, 124] on li "In Person" at bounding box center [232, 122] width 97 height 14
type input "********"
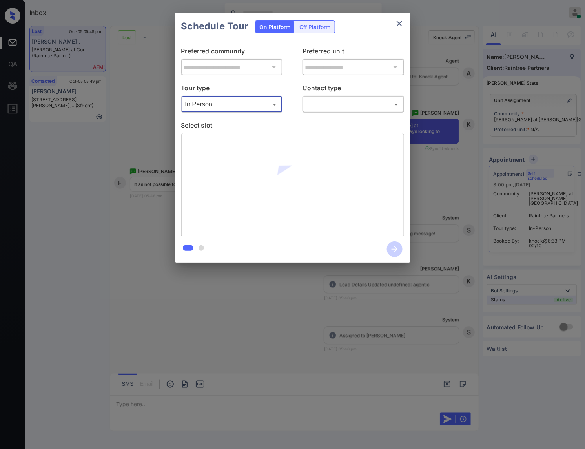
click at [361, 103] on body "Inbox [PERSON_NAME] Online Set yourself offline Set yourself on break Profile S…" at bounding box center [292, 224] width 585 height 449
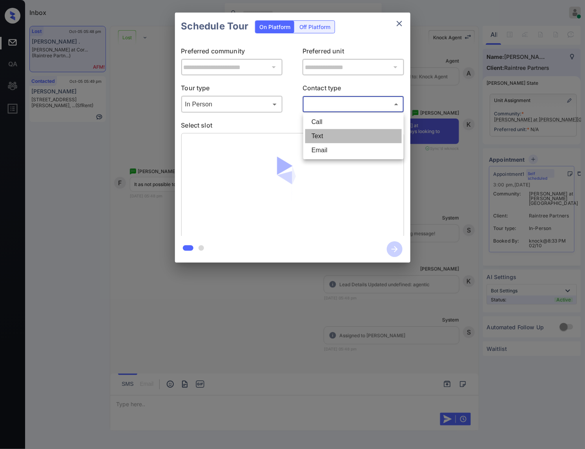
click at [342, 136] on li "Text" at bounding box center [353, 136] width 97 height 14
type input "****"
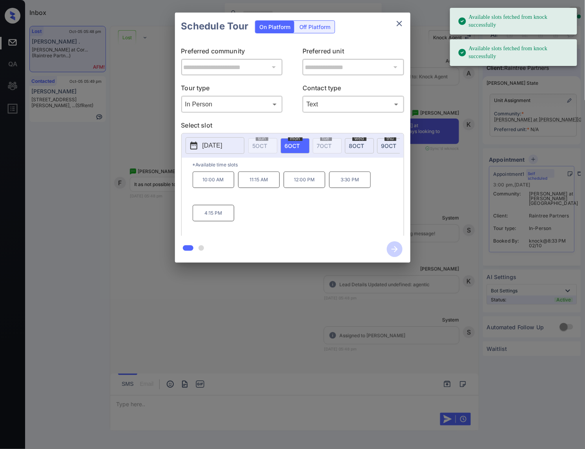
click at [362, 144] on span "[DATE]" at bounding box center [356, 146] width 15 height 7
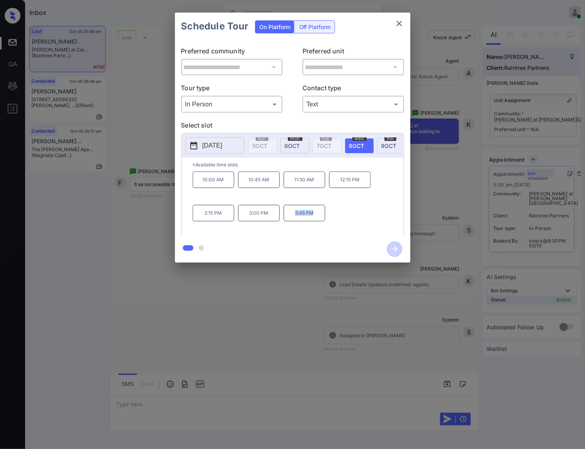
drag, startPoint x: 319, startPoint y: 218, endPoint x: 292, endPoint y: 218, distance: 26.7
click at [292, 218] on p "3:45 PM" at bounding box center [305, 213] width 42 height 16
copy p "3:45 PM"
click at [201, 320] on div at bounding box center [292, 224] width 585 height 449
